Goal: Information Seeking & Learning: Learn about a topic

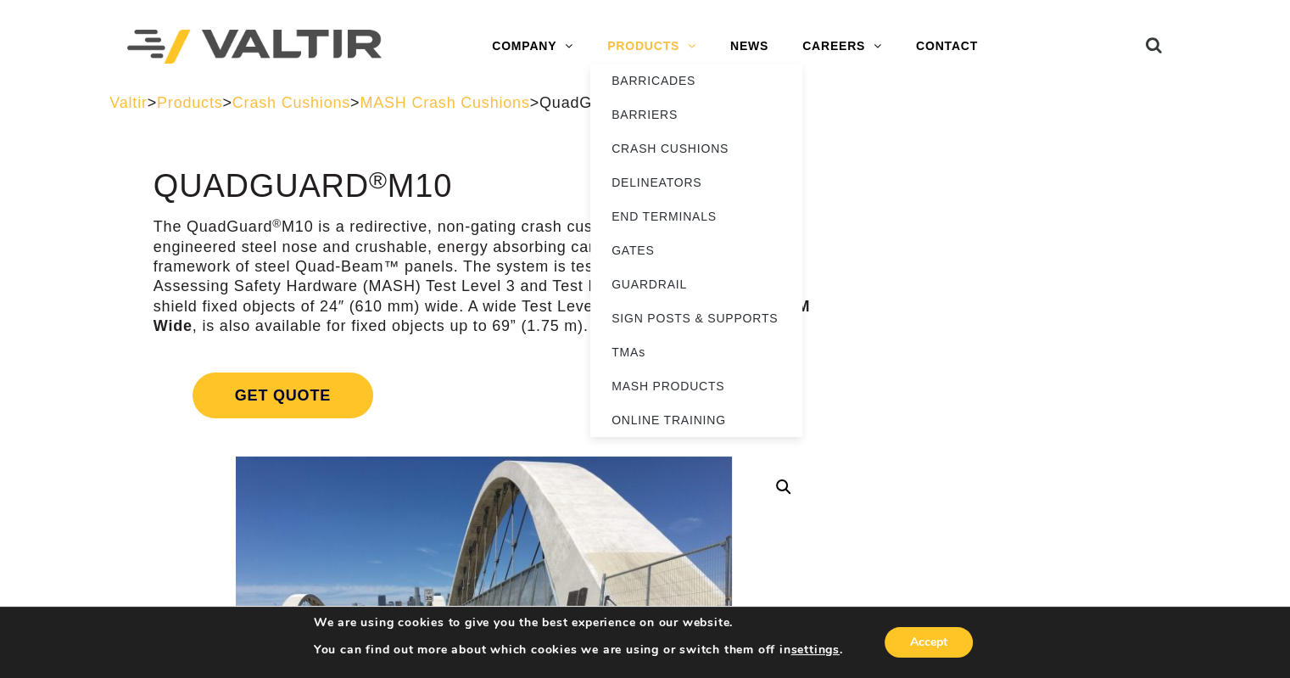
click at [679, 47] on link "PRODUCTS" at bounding box center [651, 47] width 123 height 34
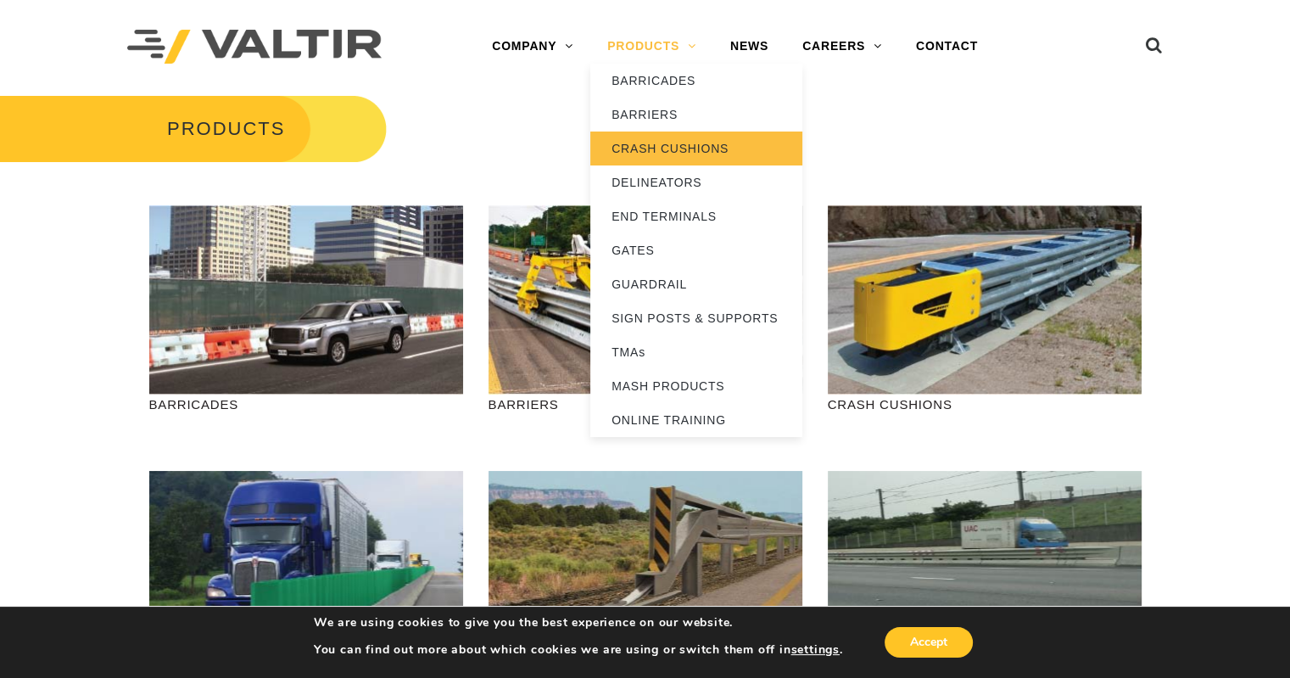
click at [652, 152] on link "CRASH CUSHIONS" at bounding box center [696, 148] width 212 height 34
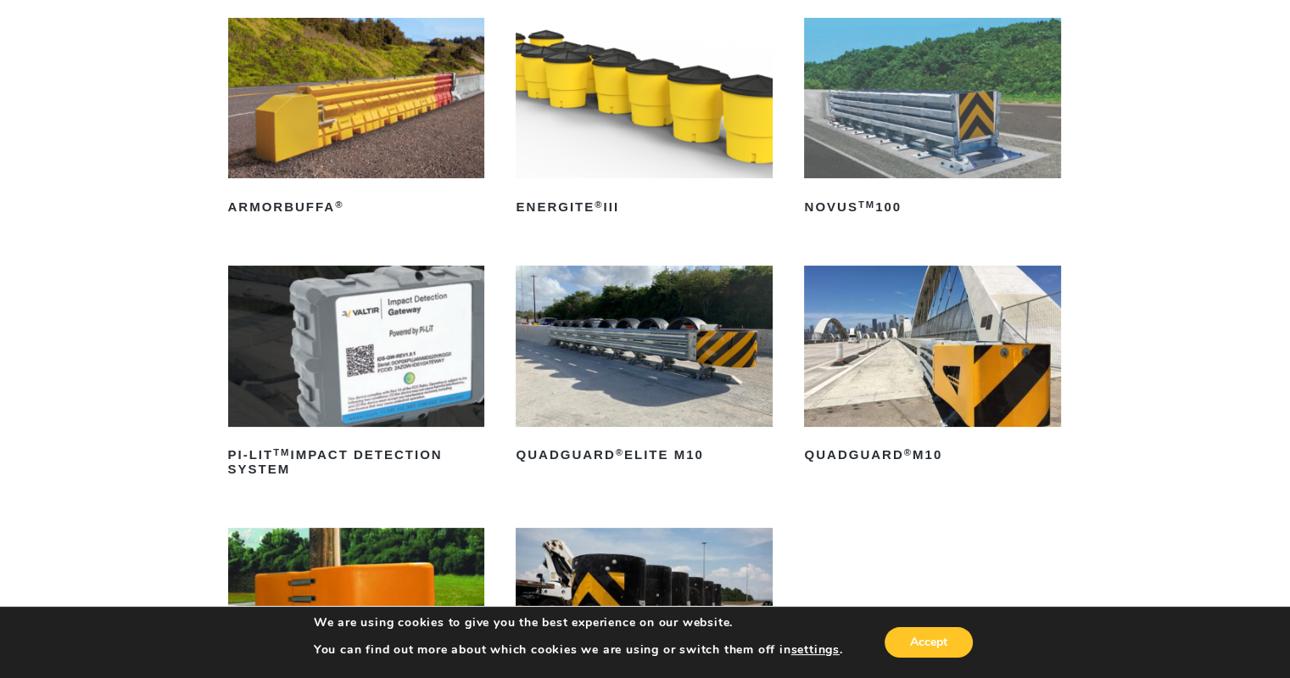
scroll to position [226, 0]
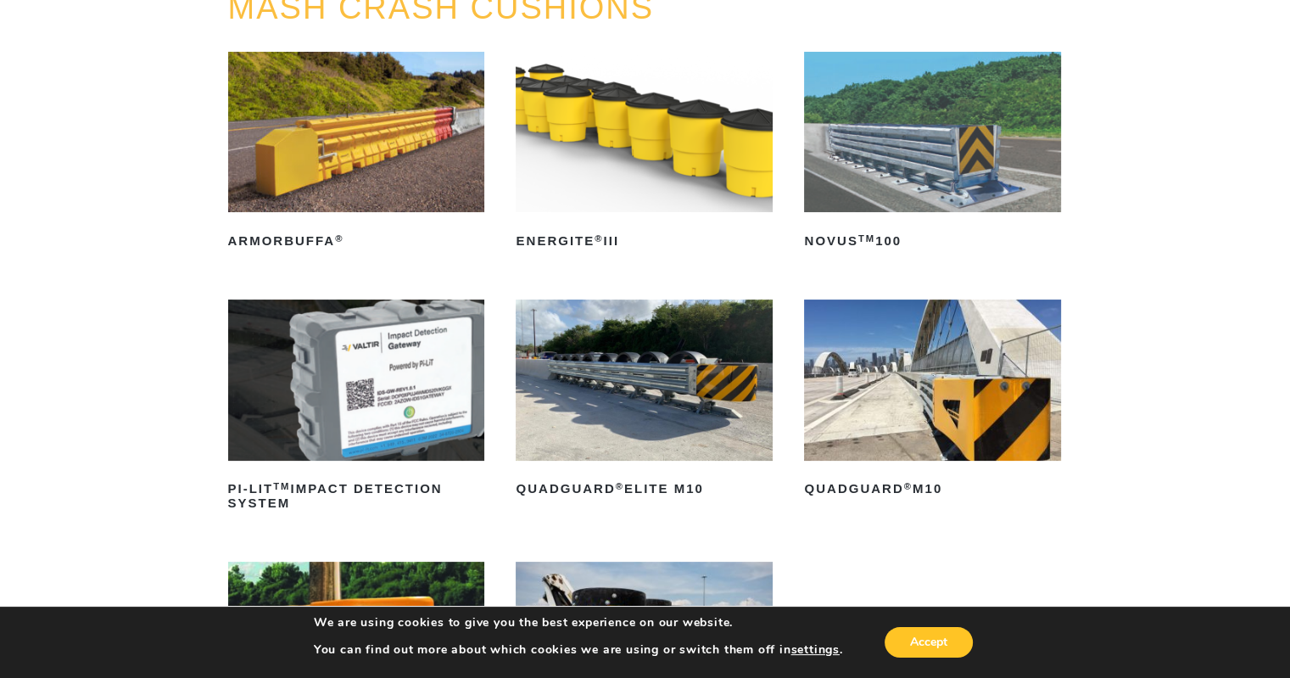
click at [940, 381] on img at bounding box center [932, 379] width 257 height 160
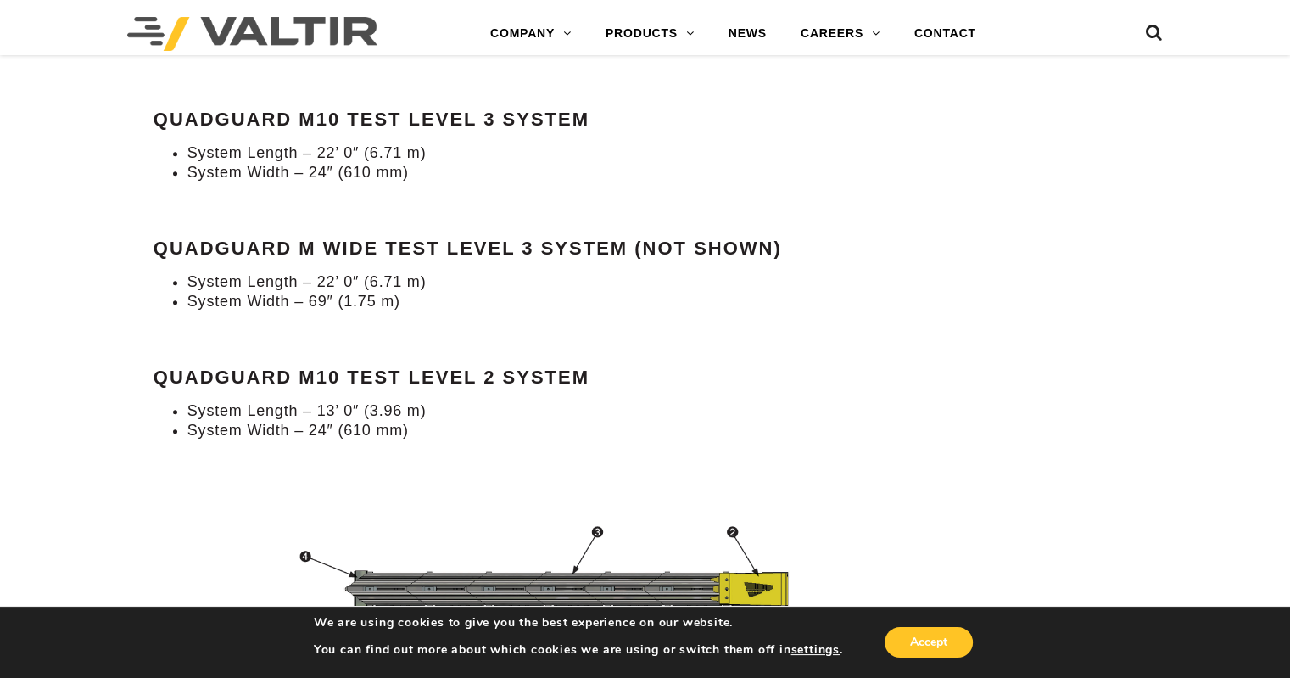
scroll to position [1583, 0]
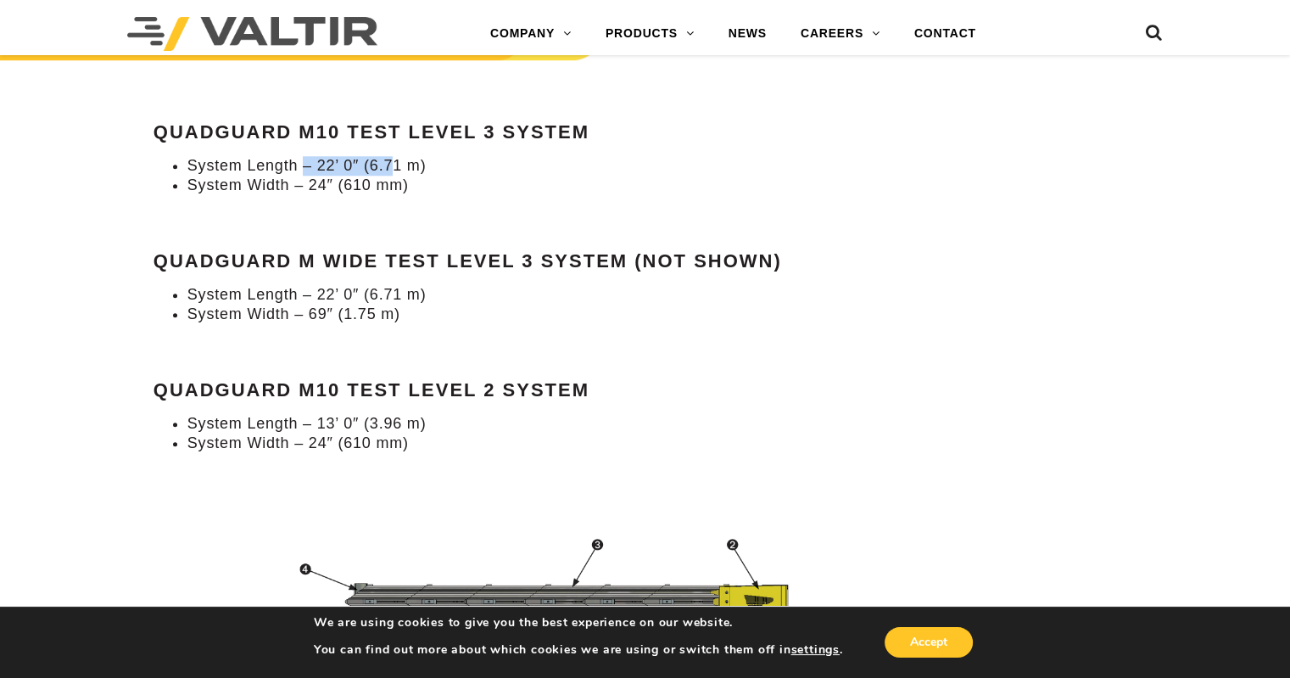
drag, startPoint x: 306, startPoint y: 145, endPoint x: 393, endPoint y: 151, distance: 86.7
click at [396, 156] on li "System Length – 22’ 0″ (6.71 m)" at bounding box center [500, 166] width 627 height 20
